Goal: Task Accomplishment & Management: Complete application form

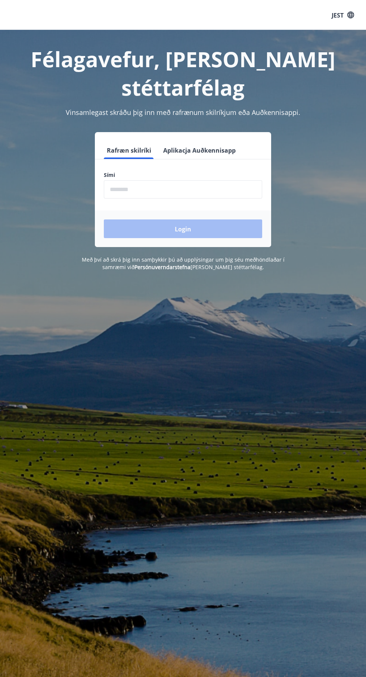
click at [182, 180] on input "phone" at bounding box center [183, 189] width 158 height 18
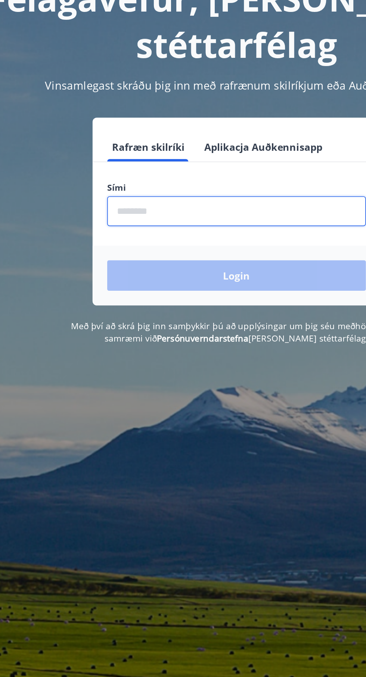
type input "********"
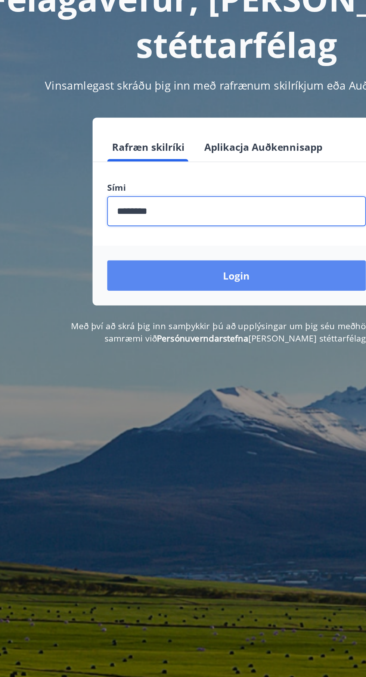
click at [220, 219] on button "Login" at bounding box center [183, 228] width 158 height 19
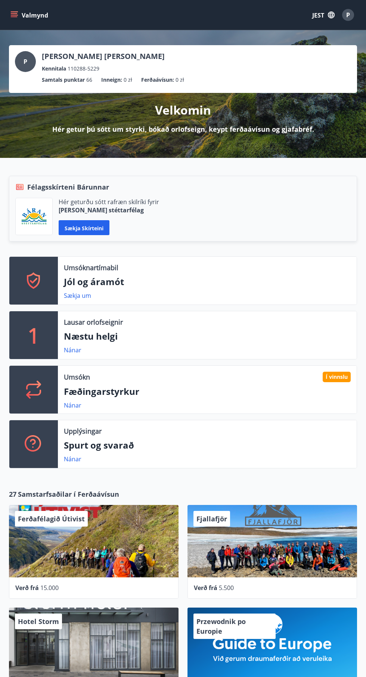
click at [40, 13] on font "Valmynd" at bounding box center [35, 15] width 26 height 8
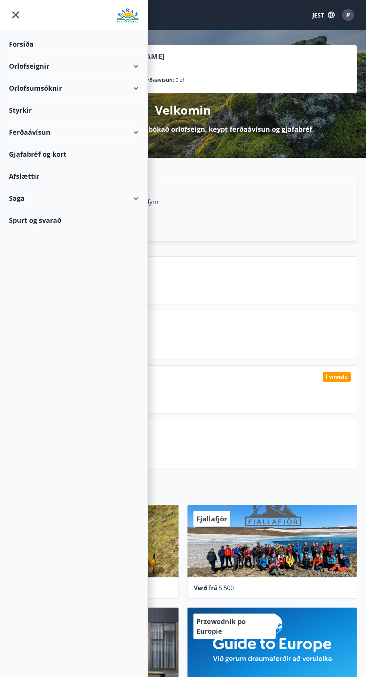
click at [95, 139] on div "Ferðaávísun" at bounding box center [73, 132] width 129 height 22
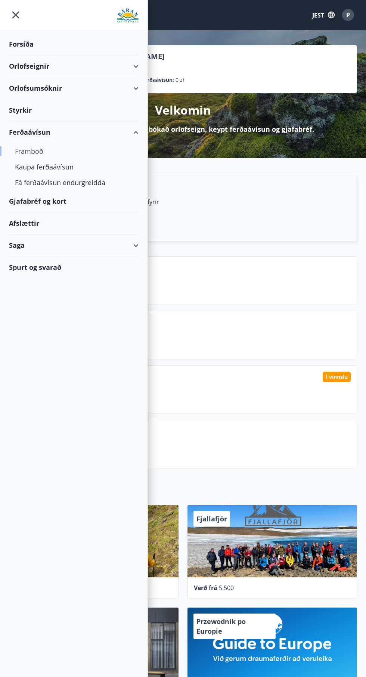
click at [62, 147] on div "Framboð" at bounding box center [74, 151] width 118 height 16
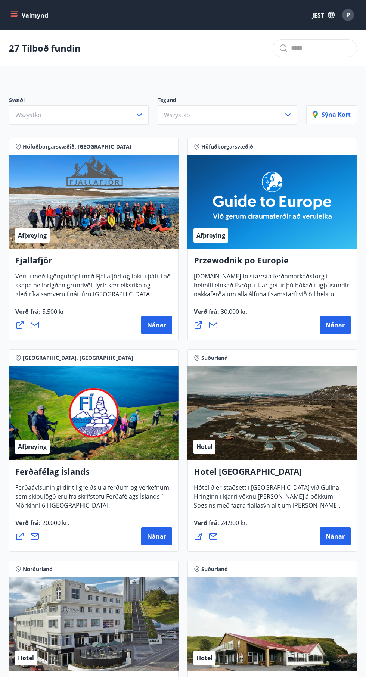
click at [24, 13] on font "Valmynd" at bounding box center [35, 15] width 26 height 8
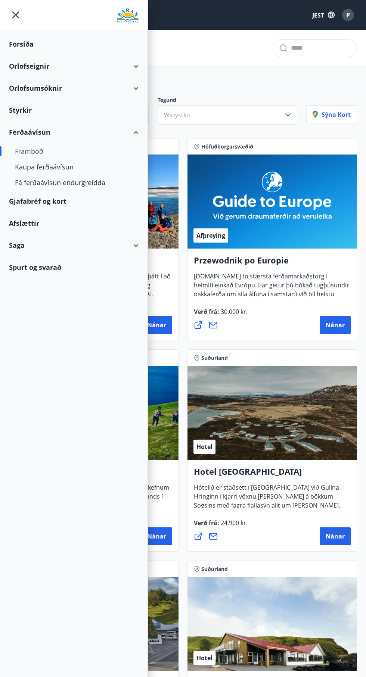
click at [91, 109] on div "Styrkir" at bounding box center [73, 110] width 129 height 22
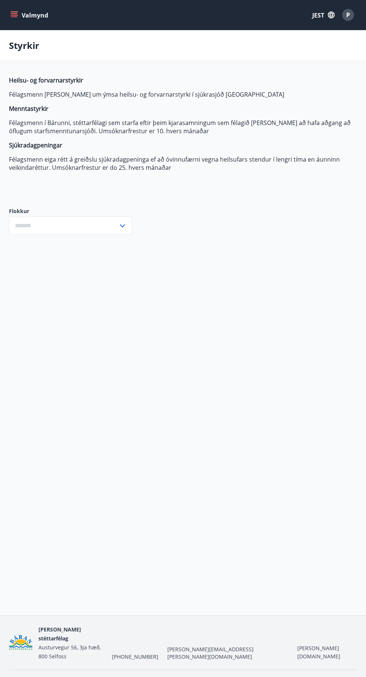
type input "***"
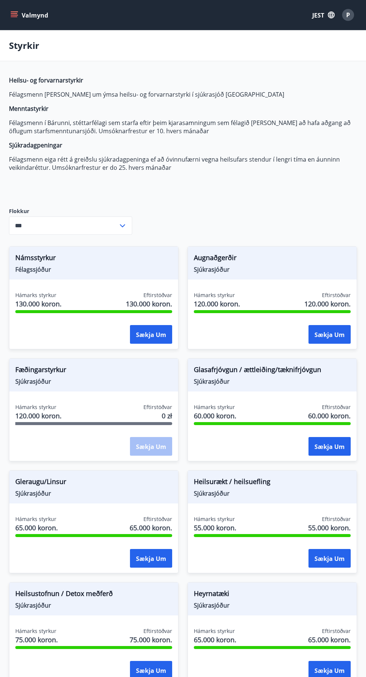
click at [219, 260] on font "Augnaðgerðir" at bounding box center [215, 257] width 43 height 9
click at [96, 387] on div "Fæðingarstyrkur Sjúkrasjóður" at bounding box center [93, 375] width 169 height 33
click at [93, 303] on div "Hámarks styrkur 130.000 koron. Eftirstöðvar 130.000 koron." at bounding box center [93, 300] width 157 height 19
click at [159, 334] on font "Sækja um" at bounding box center [151, 335] width 30 height 8
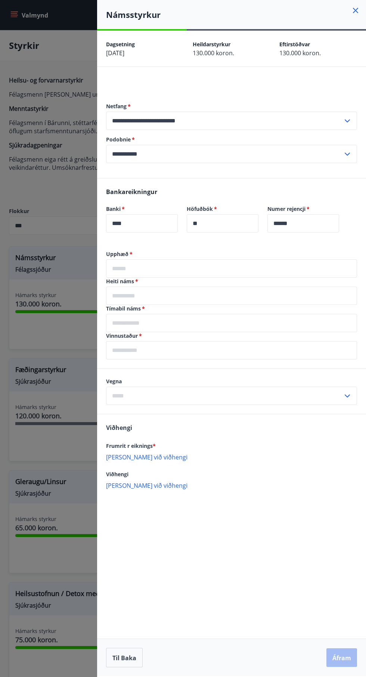
click at [54, 531] on div at bounding box center [183, 338] width 366 height 677
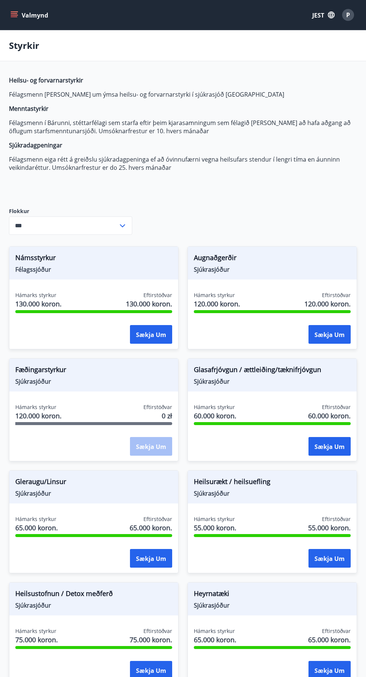
click at [351, 16] on div "P" at bounding box center [348, 15] width 12 height 12
